Goal: Find specific page/section: Find specific page/section

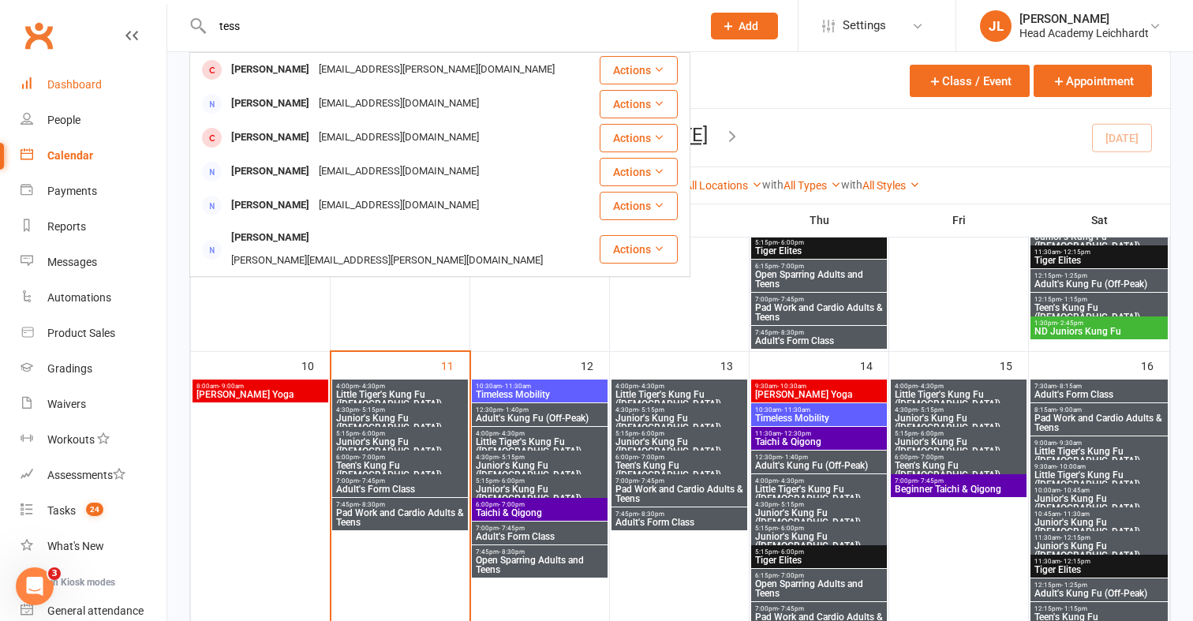
type input "tess"
click at [70, 84] on div "Dashboard" at bounding box center [74, 84] width 54 height 13
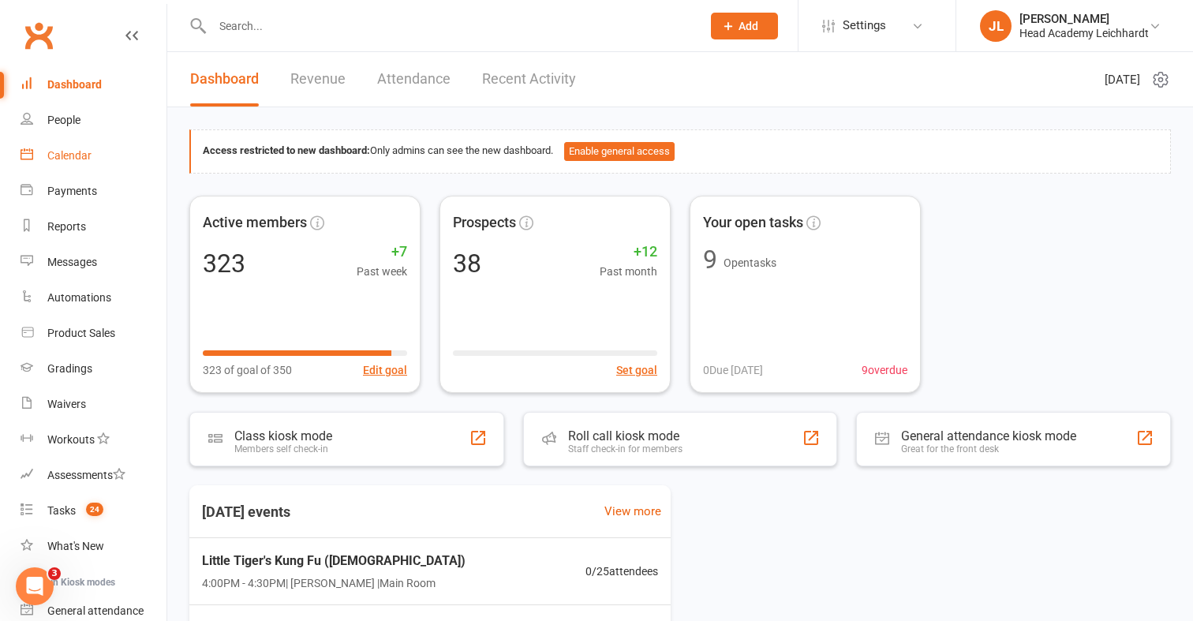
click at [106, 158] on link "Calendar" at bounding box center [94, 156] width 146 height 36
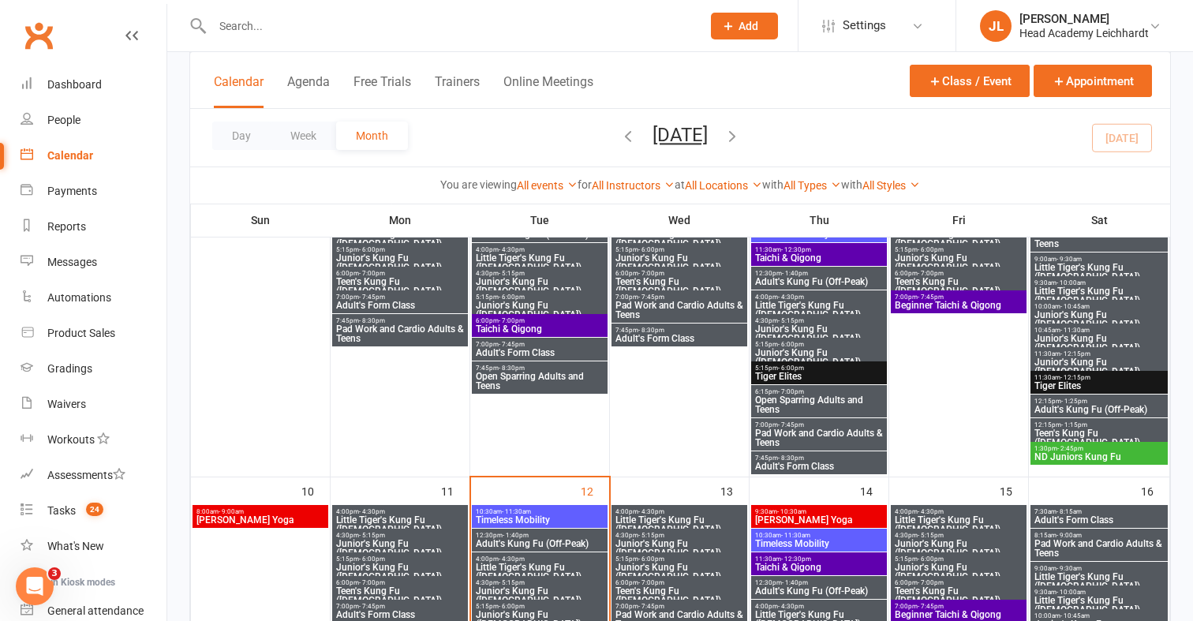
scroll to position [467, 0]
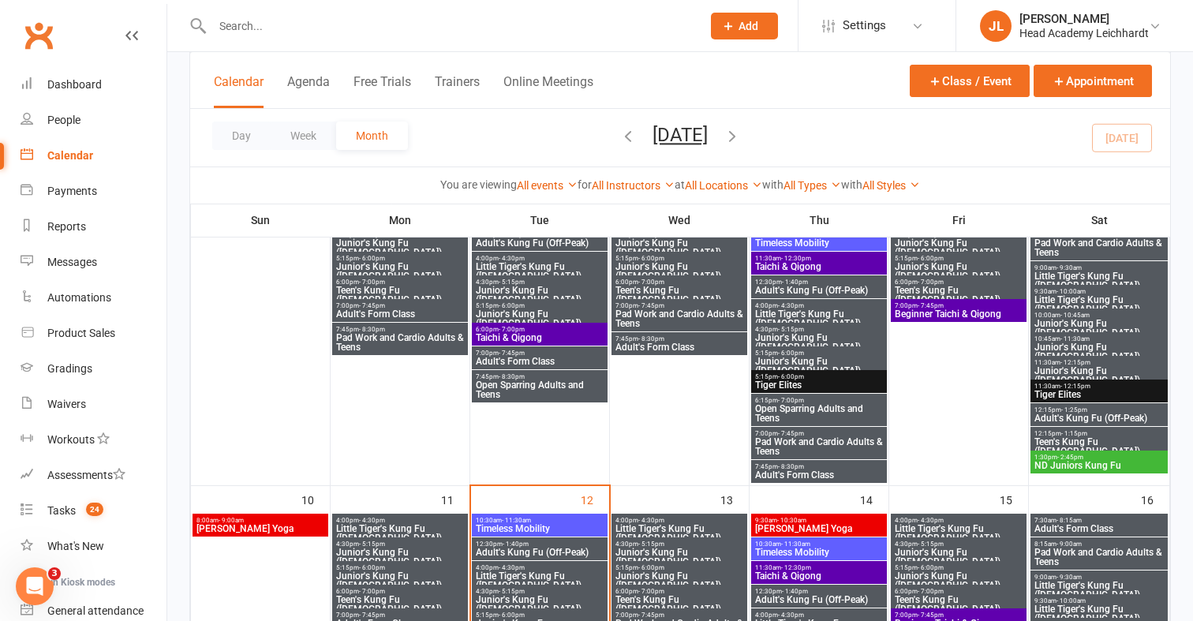
click at [521, 312] on span "Junior's Kung Fu ([DEMOGRAPHIC_DATA])" at bounding box center [539, 318] width 129 height 19
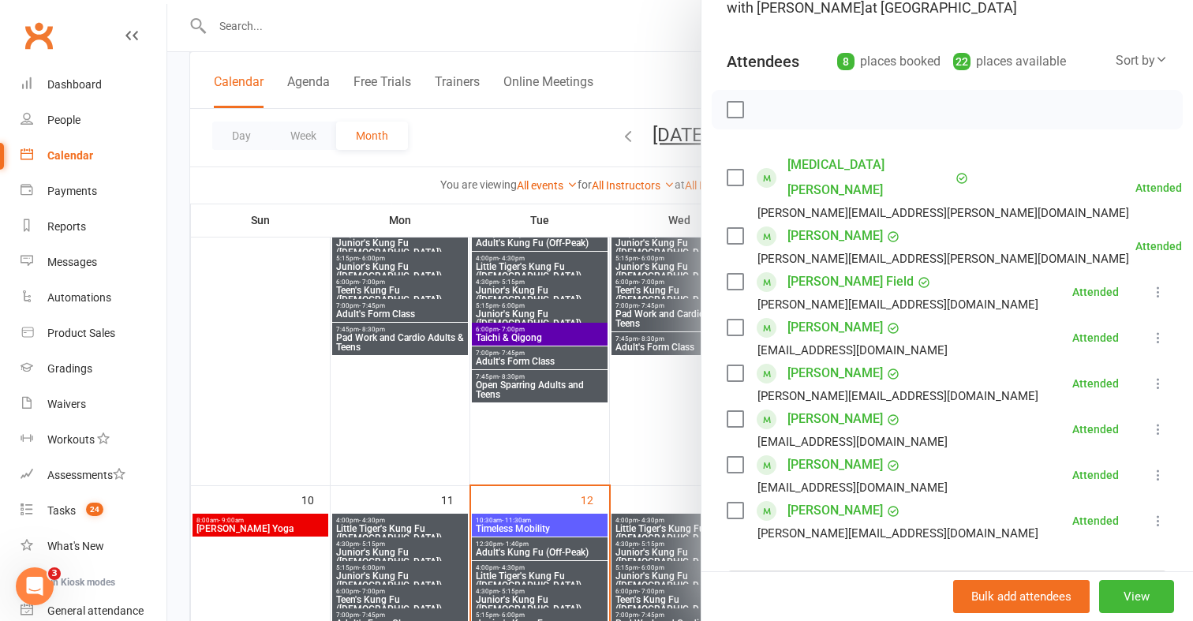
scroll to position [133, 0]
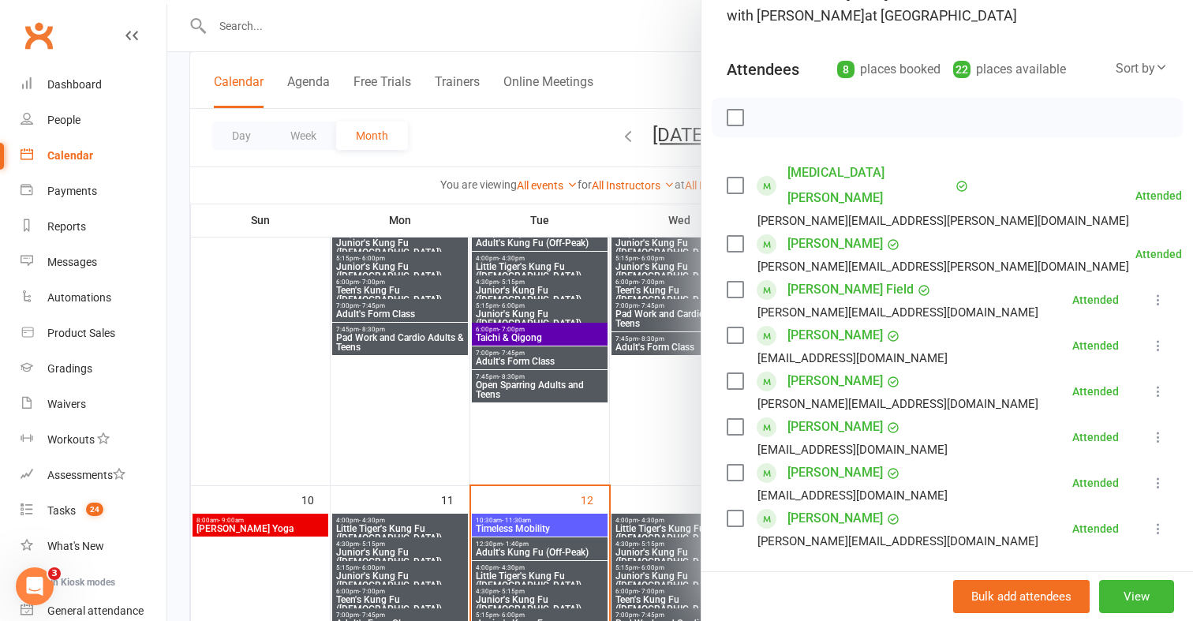
click at [649, 402] on div at bounding box center [680, 310] width 1026 height 621
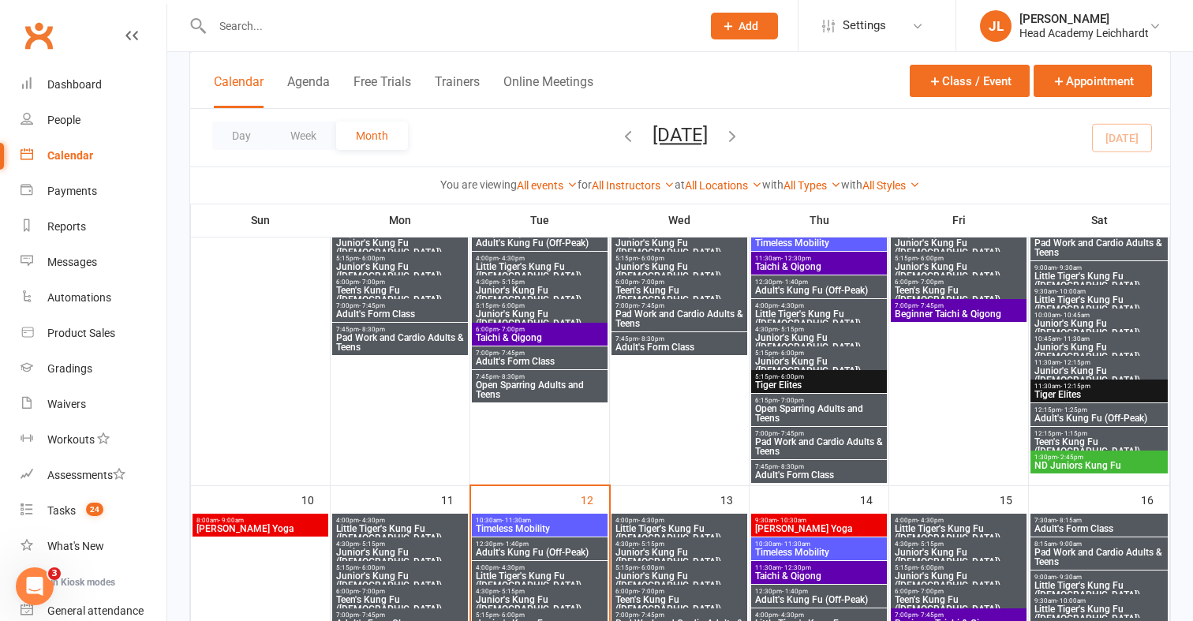
click at [563, 286] on span "Junior's Kung Fu ([DEMOGRAPHIC_DATA])" at bounding box center [539, 295] width 129 height 19
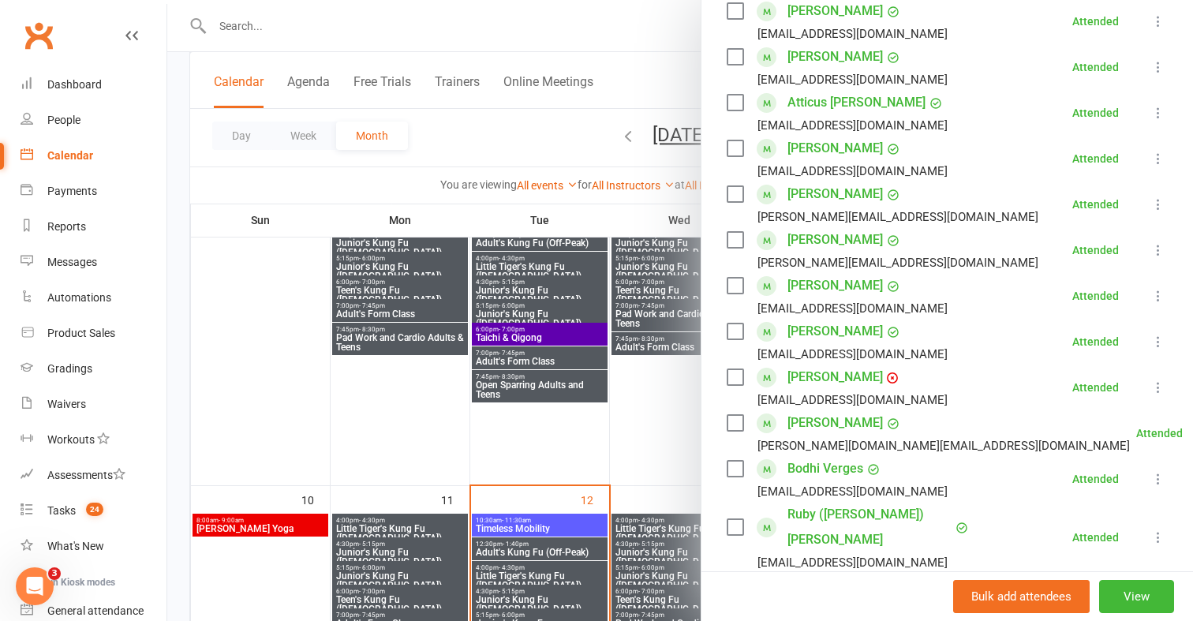
scroll to position [425, 0]
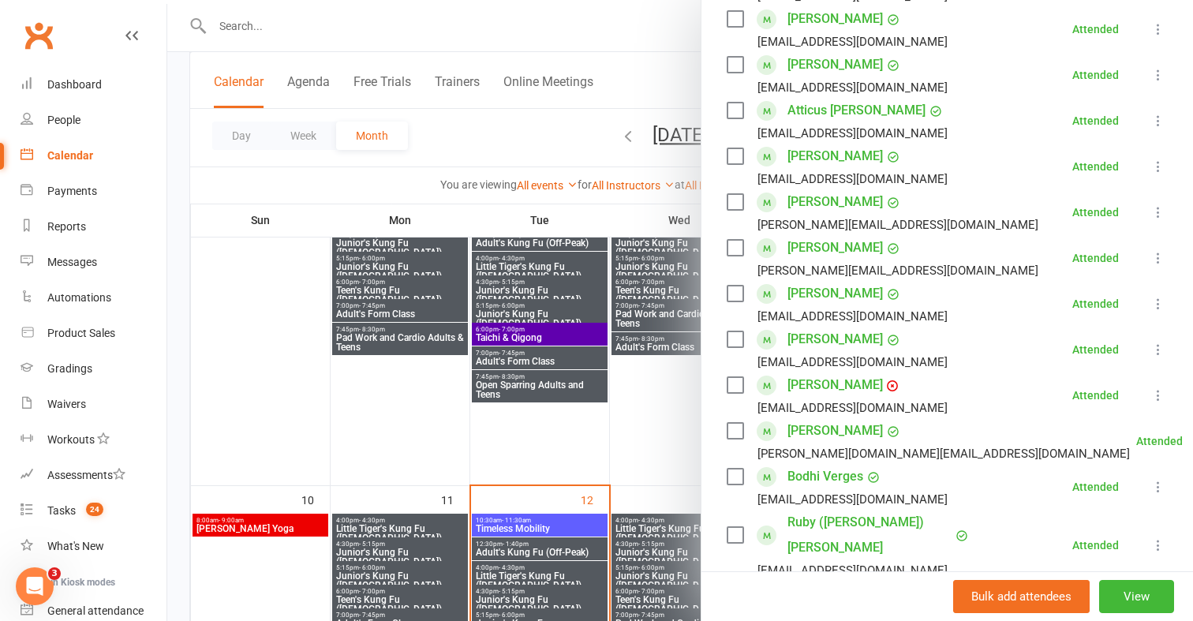
click at [668, 417] on div at bounding box center [680, 310] width 1026 height 621
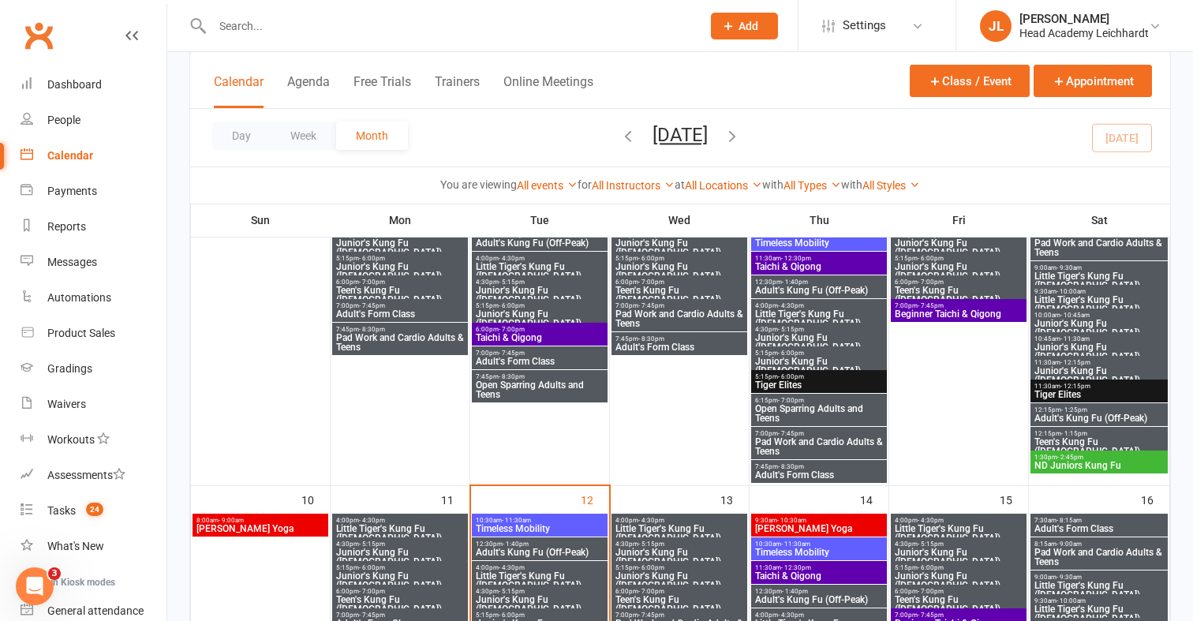
click at [547, 314] on span "Junior's Kung Fu ([DEMOGRAPHIC_DATA])" at bounding box center [539, 318] width 129 height 19
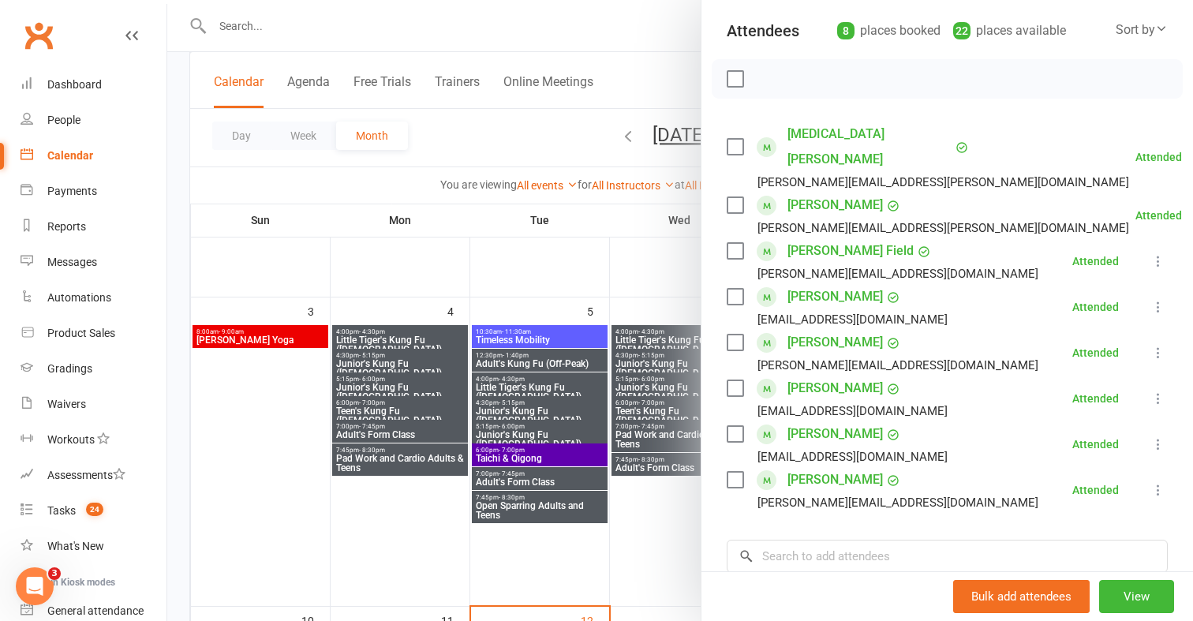
scroll to position [169, 0]
